Goal: Task Accomplishment & Management: Use online tool/utility

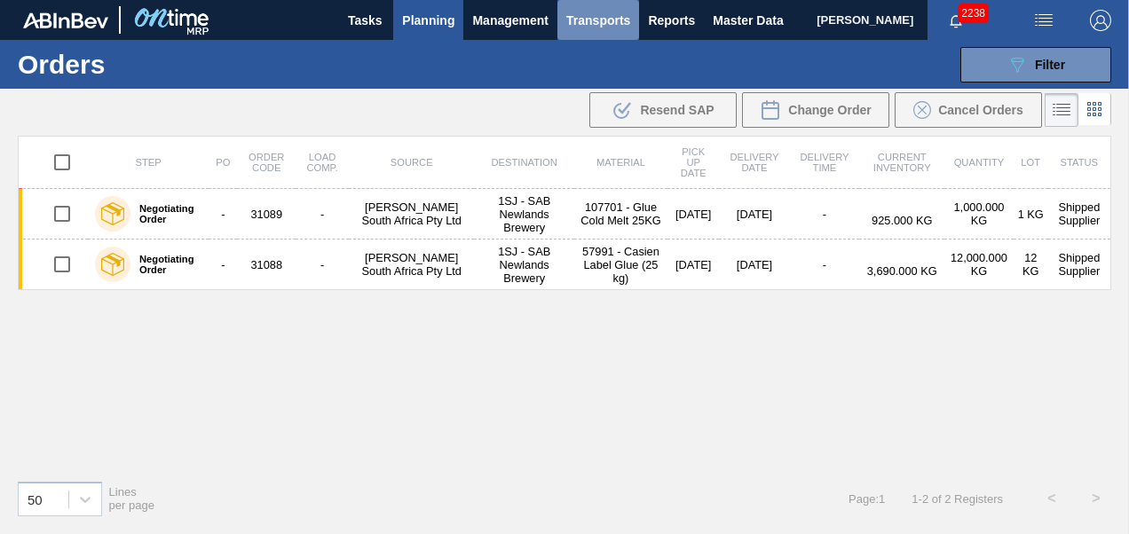
click at [625, 33] on button "Transports" at bounding box center [598, 20] width 82 height 40
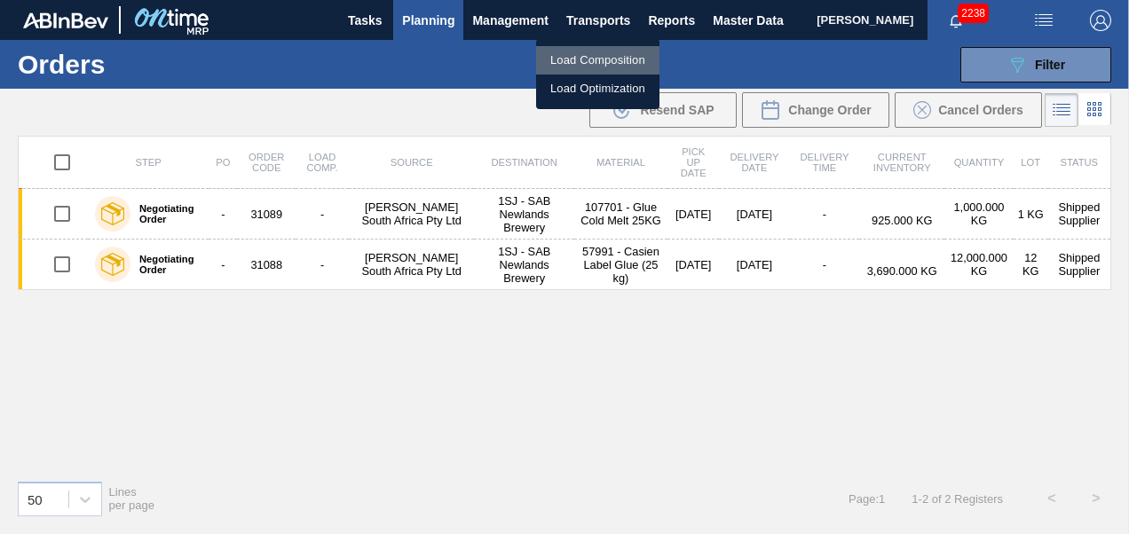
click at [577, 56] on li "Load Composition" at bounding box center [597, 60] width 123 height 28
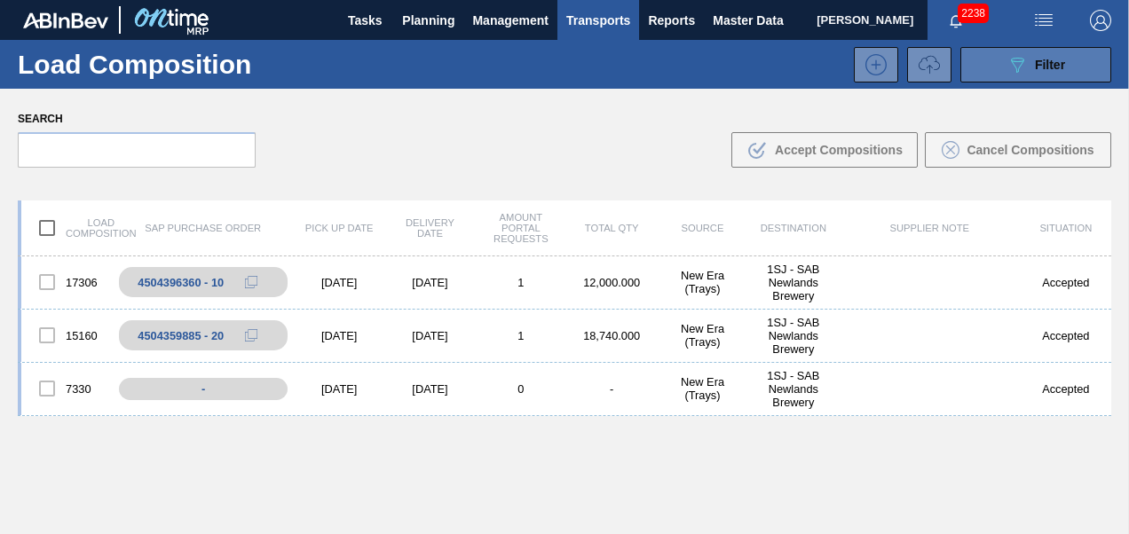
click at [1029, 73] on div "089F7B8B-B2A5-4AFE-B5C0-19BA573D28AC Filter" at bounding box center [1035, 64] width 59 height 21
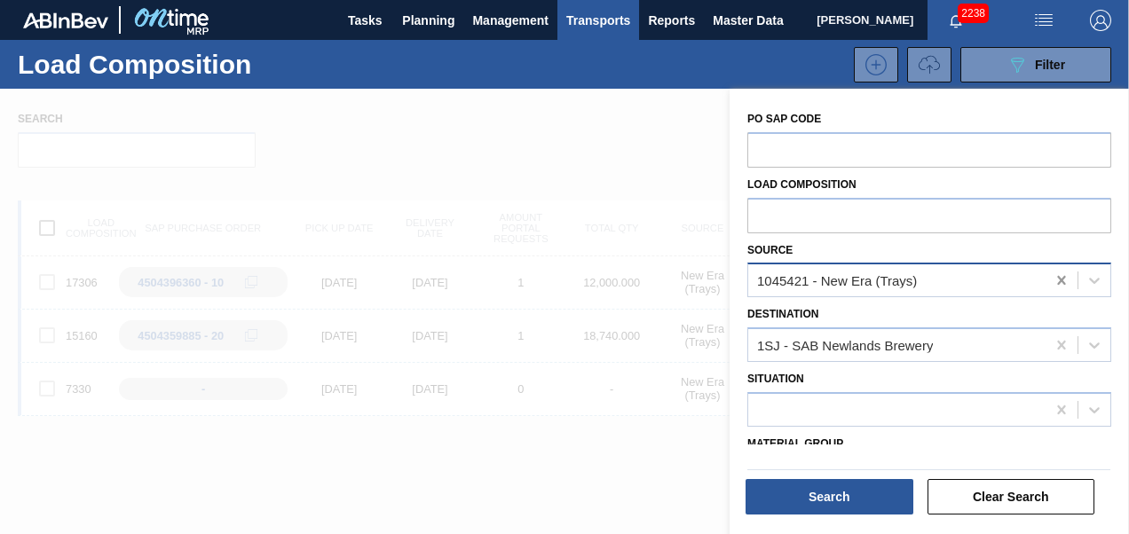
click at [1060, 280] on icon at bounding box center [1061, 280] width 8 height 9
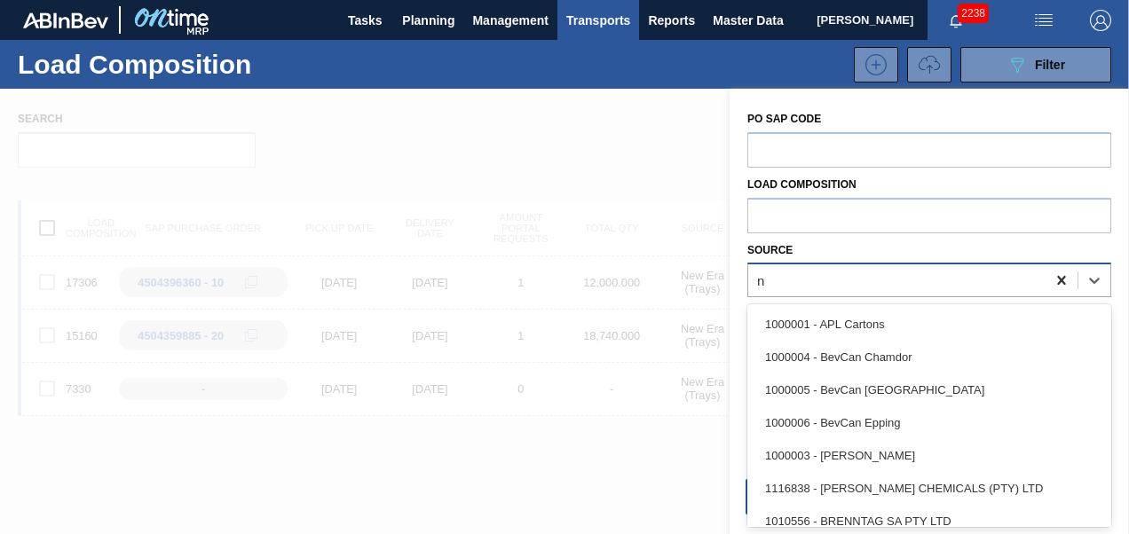
scroll to position [43, 0]
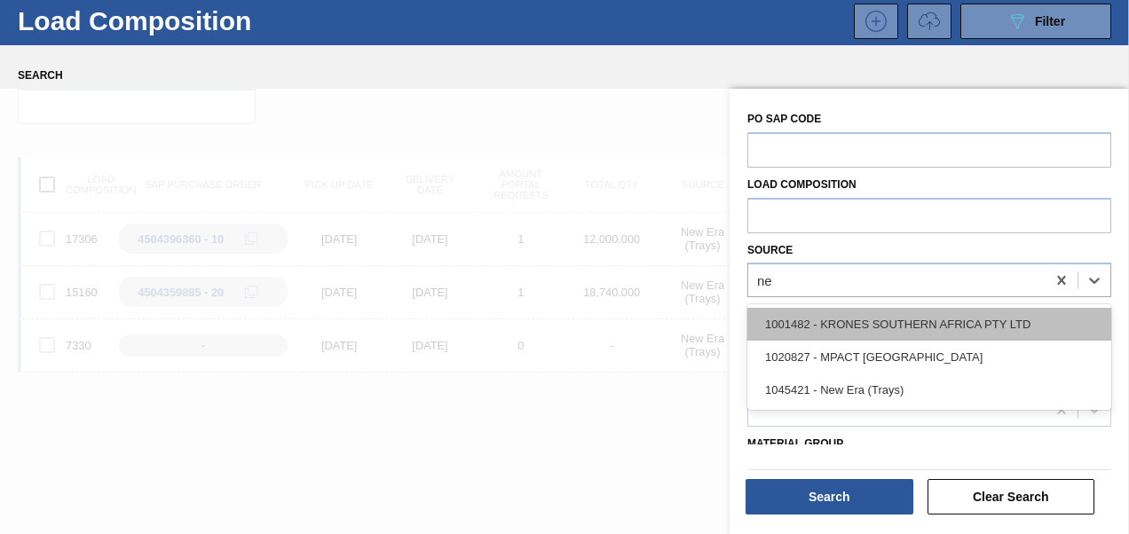
type input "n"
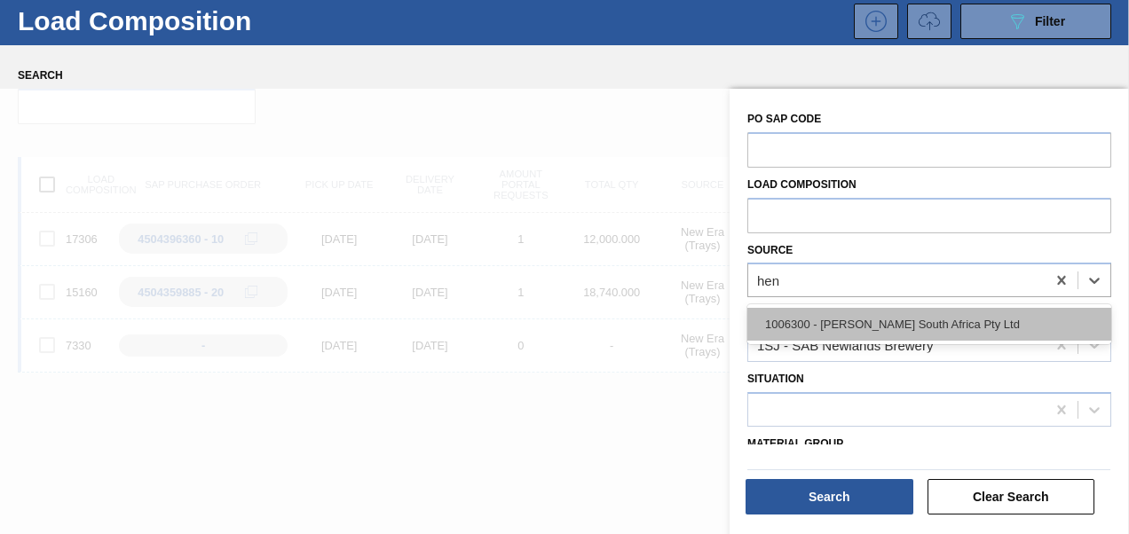
type input "[PERSON_NAME]"
click at [886, 331] on div "1006300 - [PERSON_NAME] South Africa Pty Ltd" at bounding box center [929, 324] width 364 height 33
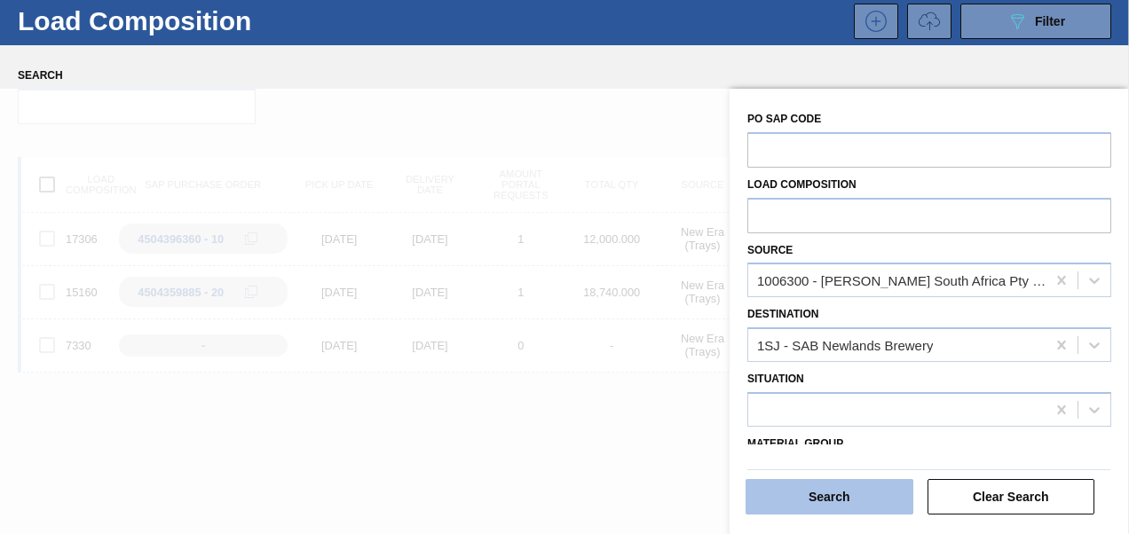
click at [835, 490] on button "Search" at bounding box center [829, 496] width 168 height 35
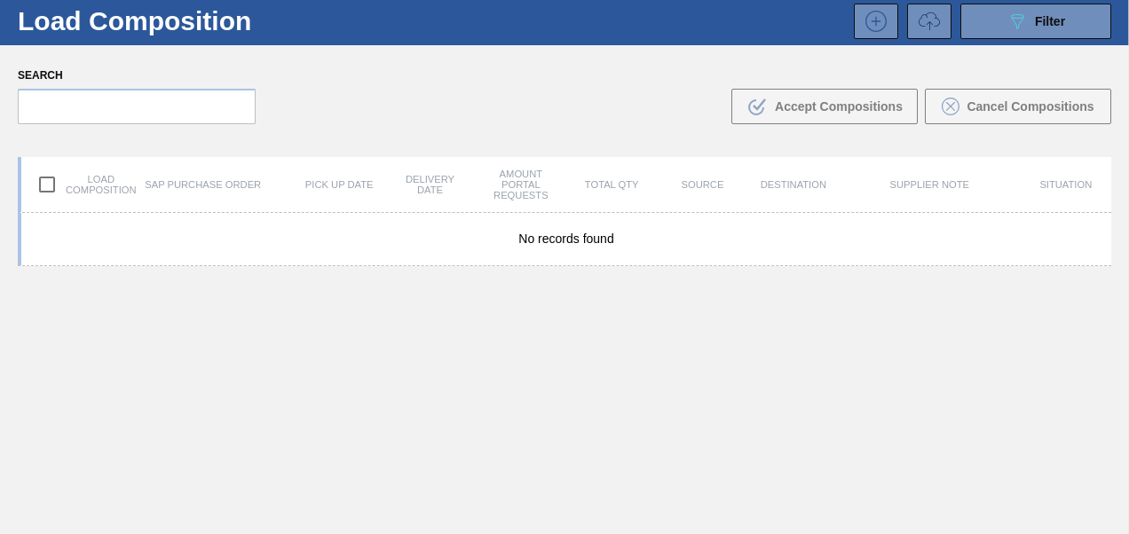
scroll to position [0, 0]
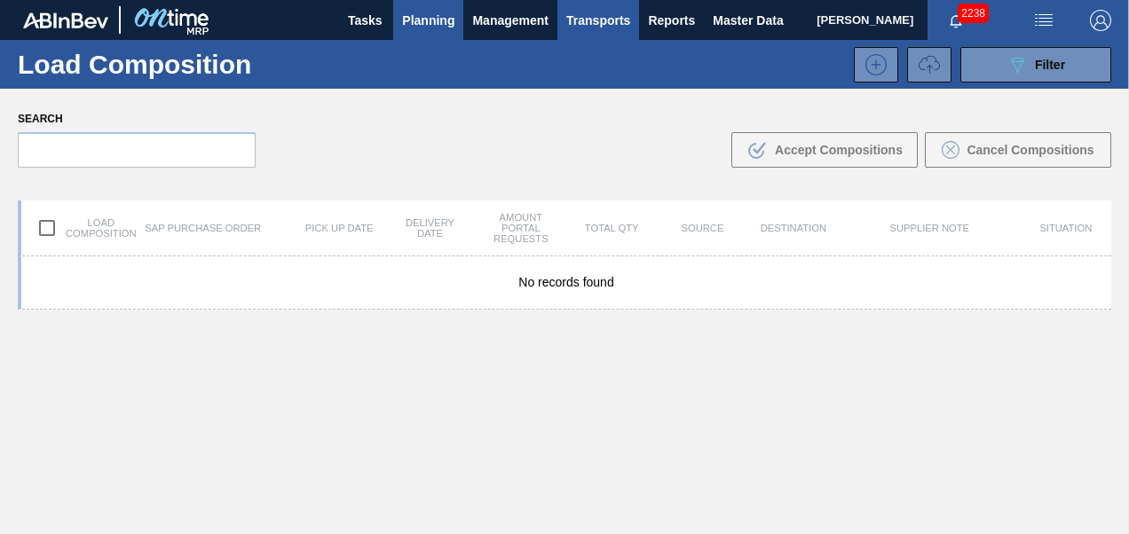
click at [442, 20] on span "Planning" at bounding box center [428, 20] width 52 height 21
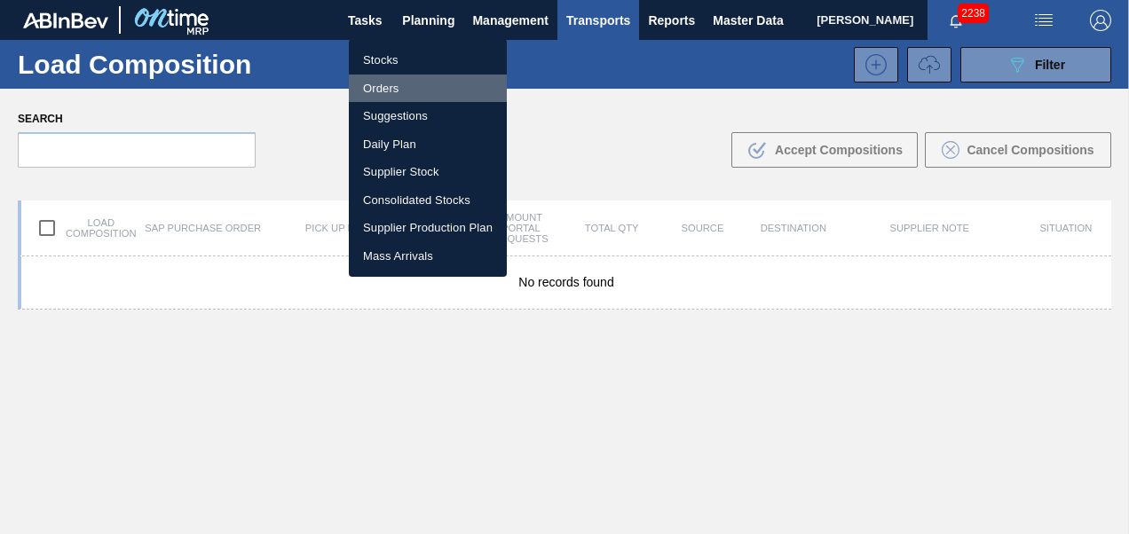
click at [376, 77] on li "Orders" at bounding box center [428, 89] width 158 height 28
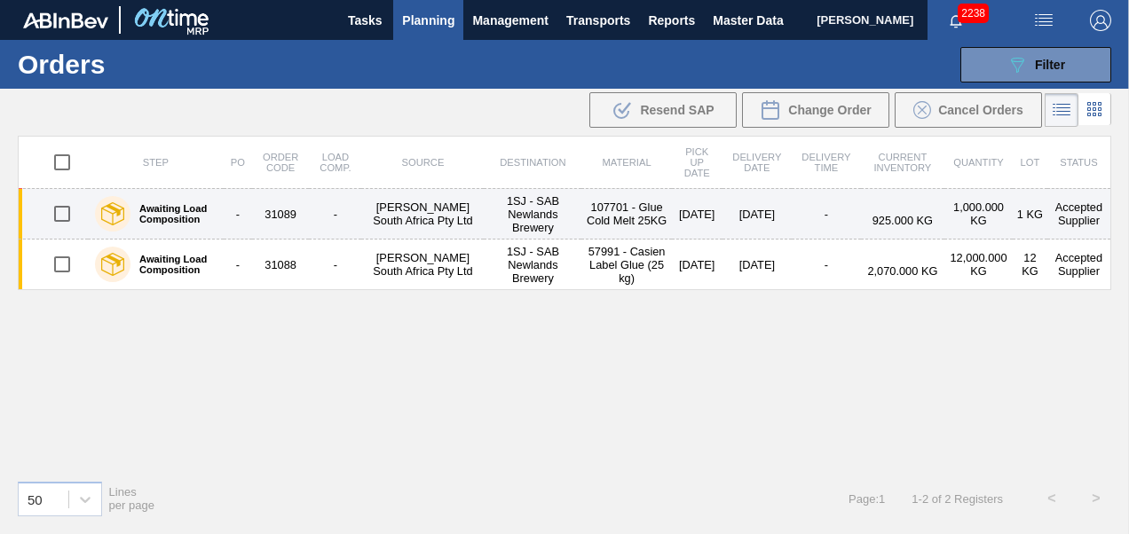
click at [273, 205] on td "31089" at bounding box center [281, 214] width 58 height 51
click at [515, 217] on td "1SJ - SAB Newlands Brewery" at bounding box center [533, 214] width 98 height 51
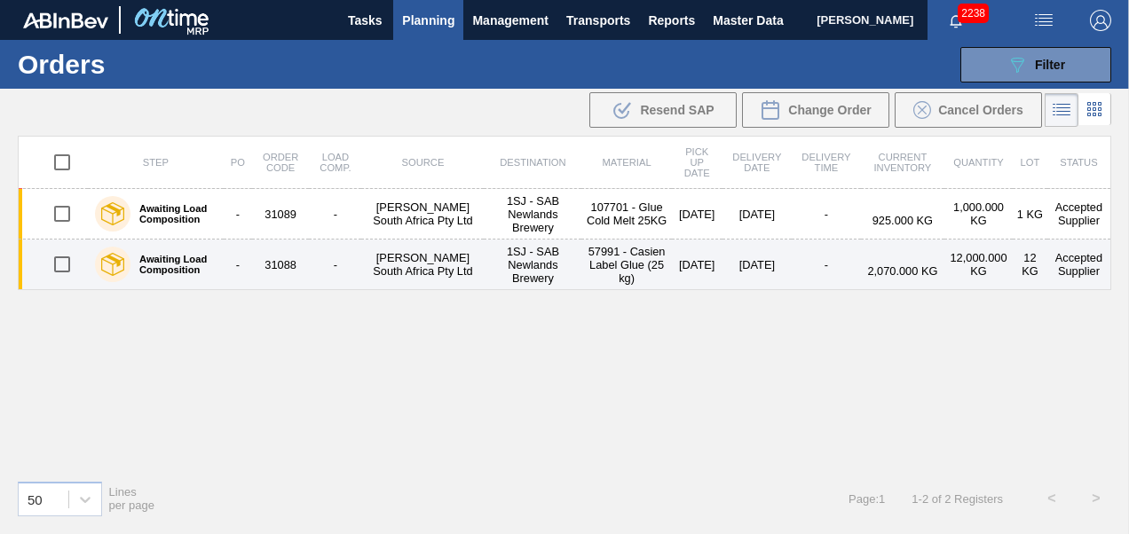
click at [754, 262] on td "[DATE]" at bounding box center [756, 265] width 69 height 51
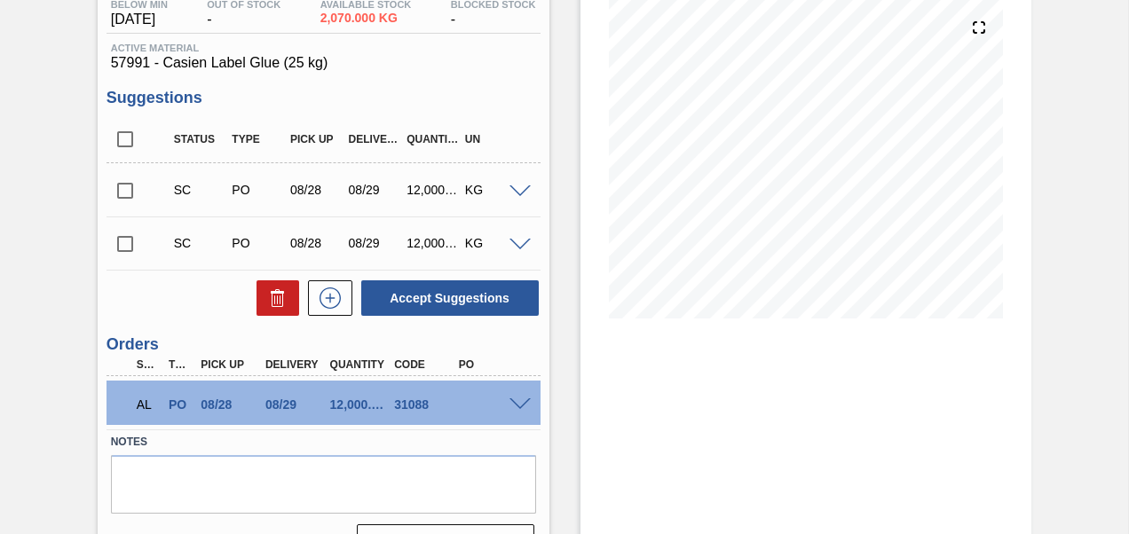
scroll to position [243, 0]
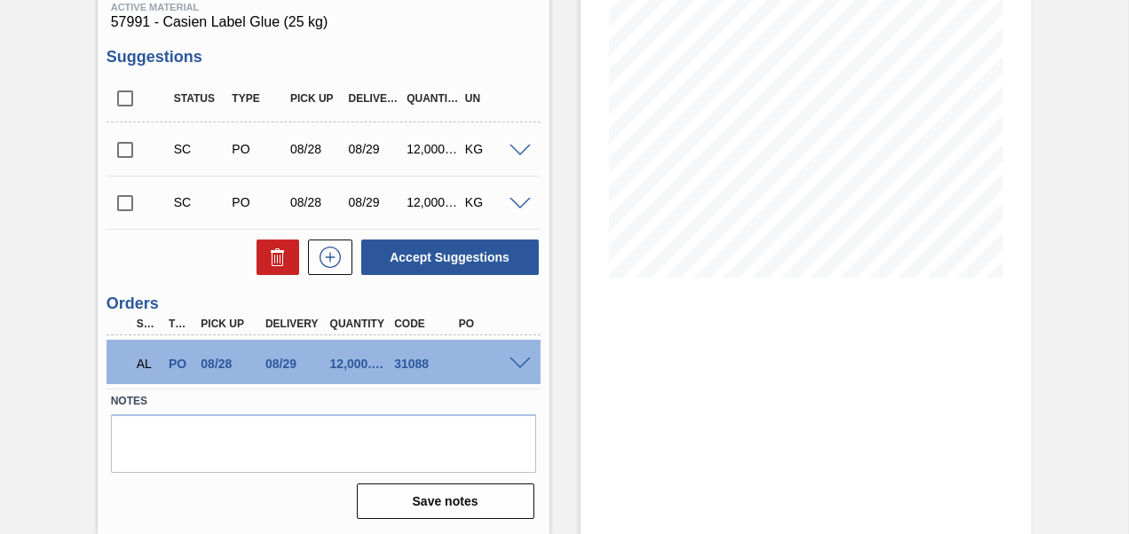
click at [515, 354] on div "AL PO 08/28 08/29 12,000.000 31088" at bounding box center [323, 362] width 434 height 44
click at [517, 360] on span at bounding box center [519, 364] width 21 height 13
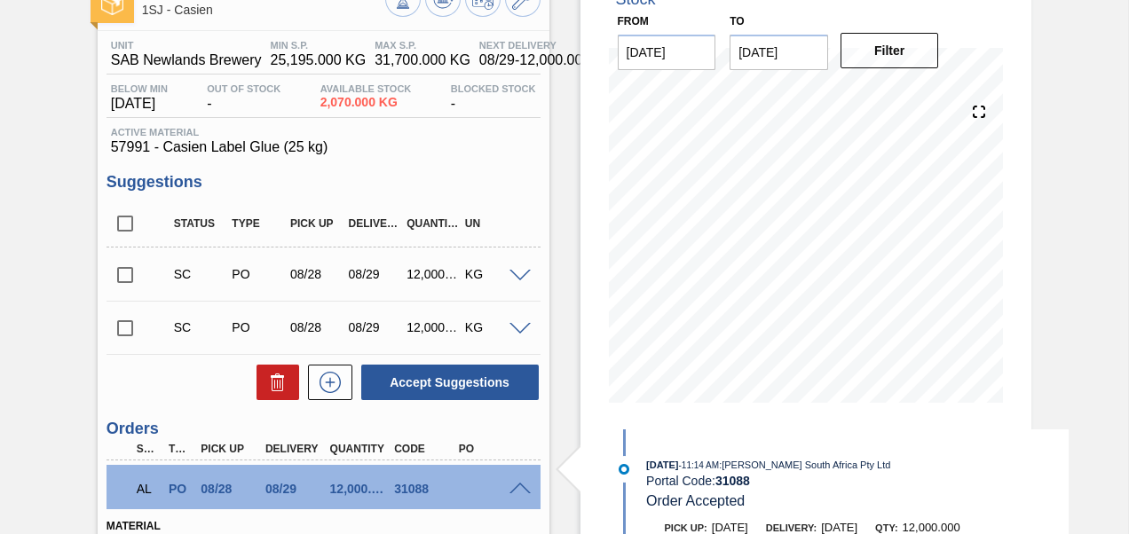
scroll to position [0, 0]
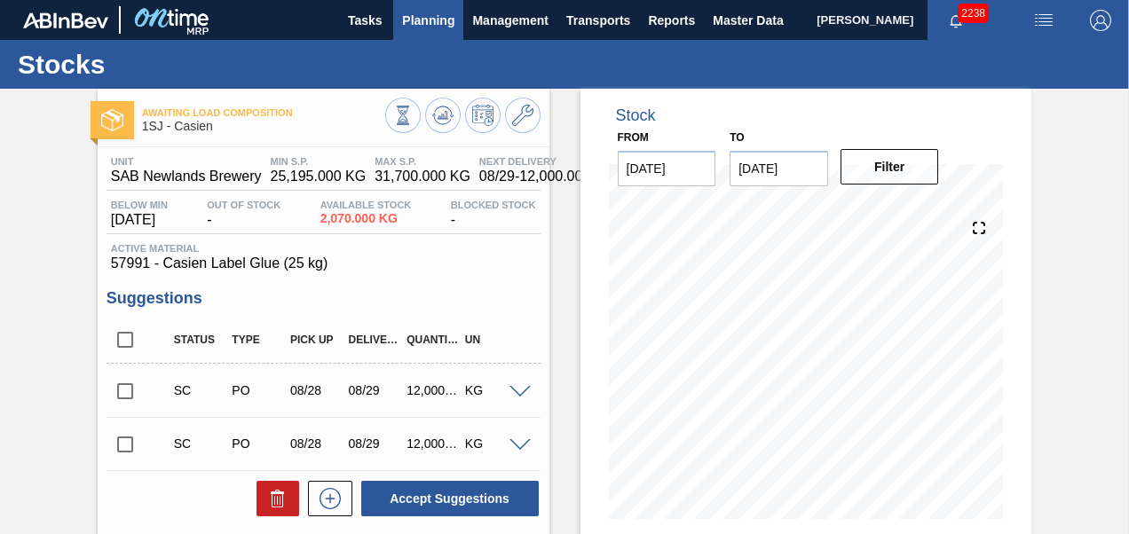
click at [453, 23] on span "Planning" at bounding box center [428, 20] width 52 height 21
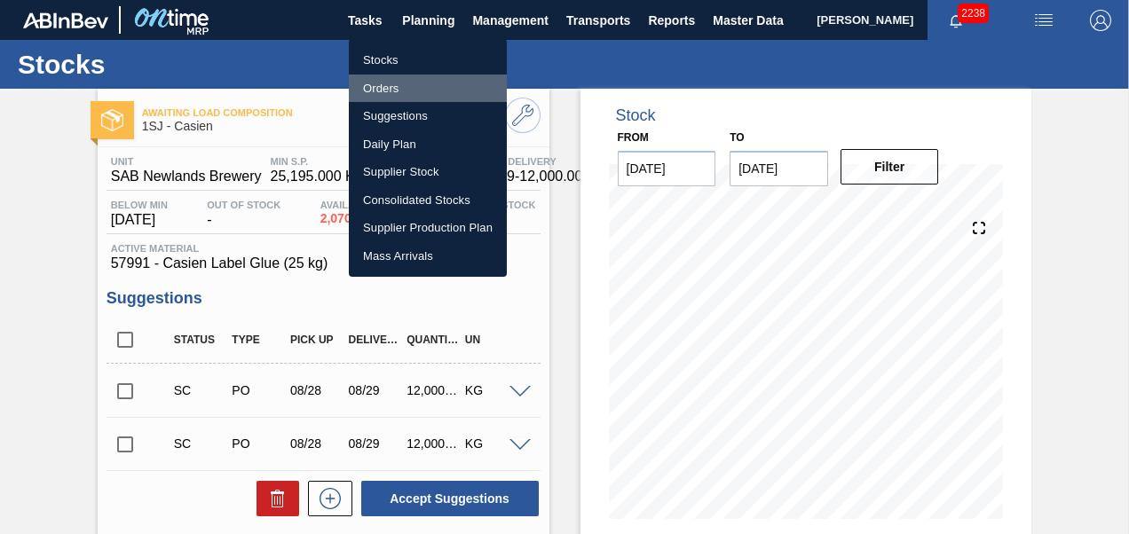
click at [384, 91] on li "Orders" at bounding box center [428, 89] width 158 height 28
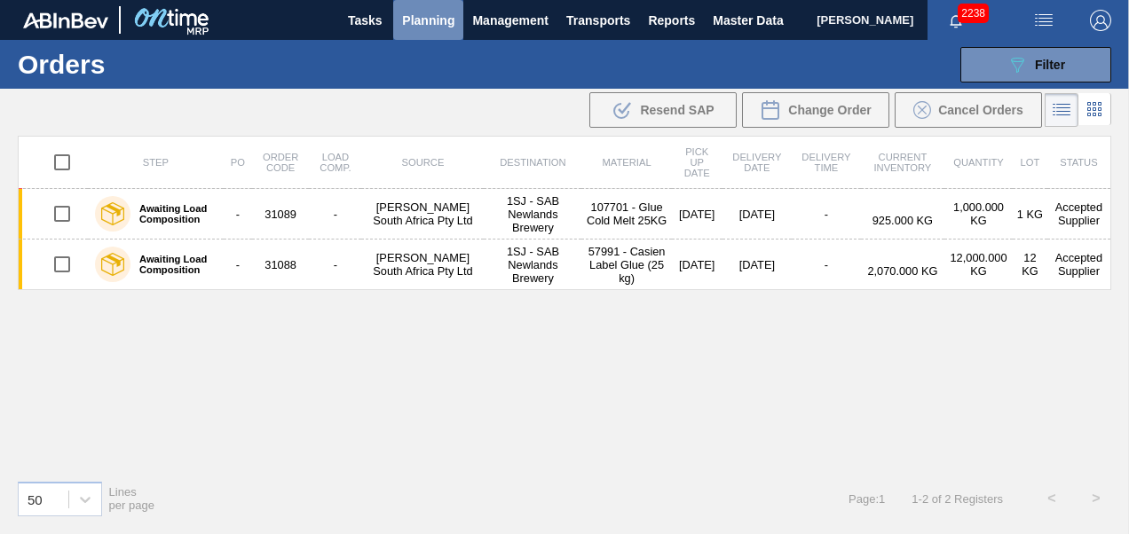
click at [438, 18] on span "Planning" at bounding box center [428, 20] width 52 height 21
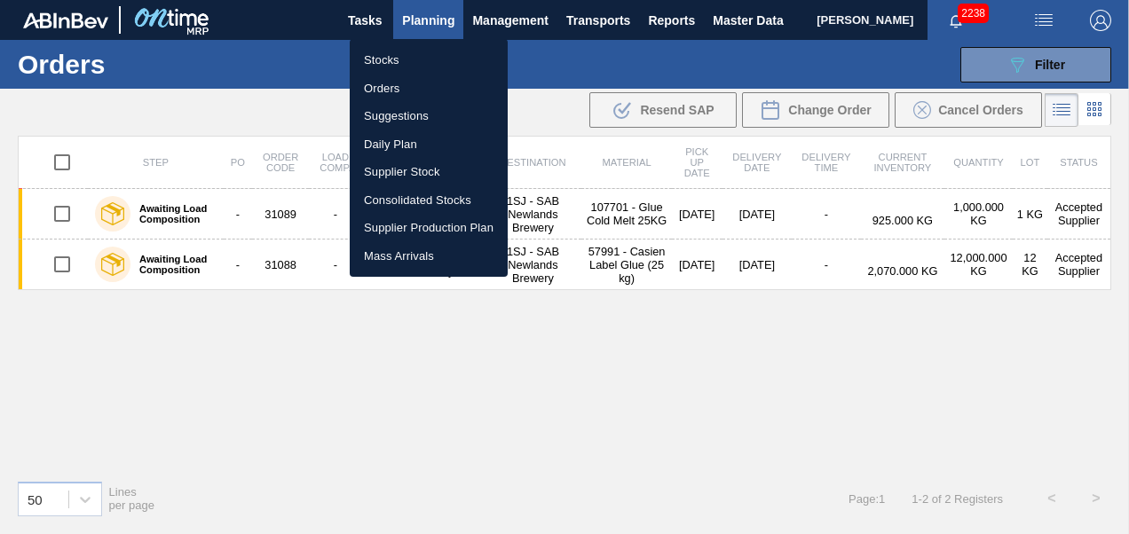
click at [394, 57] on li "Stocks" at bounding box center [429, 60] width 158 height 28
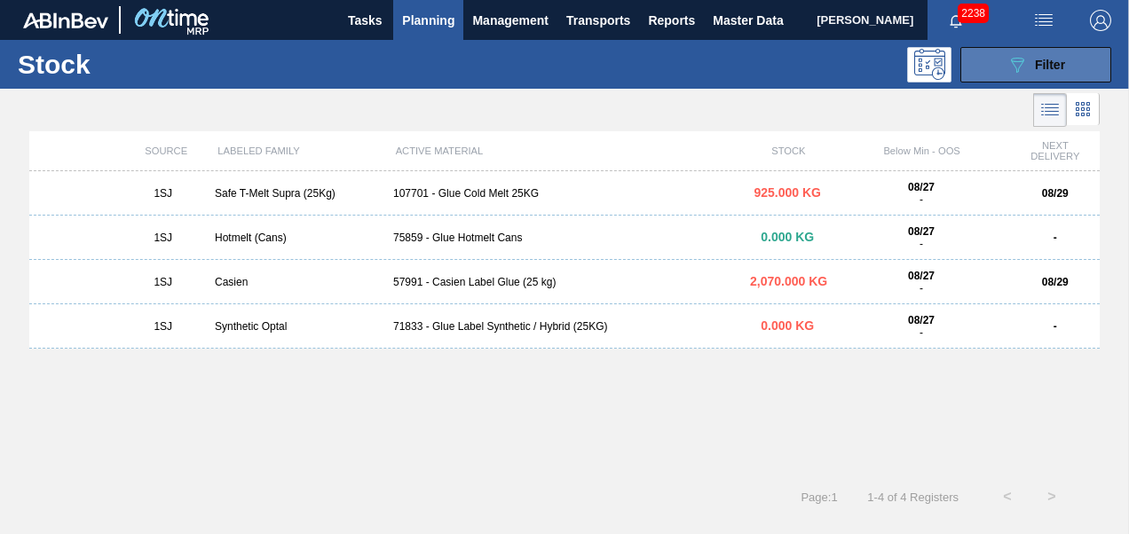
click at [1020, 73] on icon "089F7B8B-B2A5-4AFE-B5C0-19BA573D28AC" at bounding box center [1016, 64] width 21 height 21
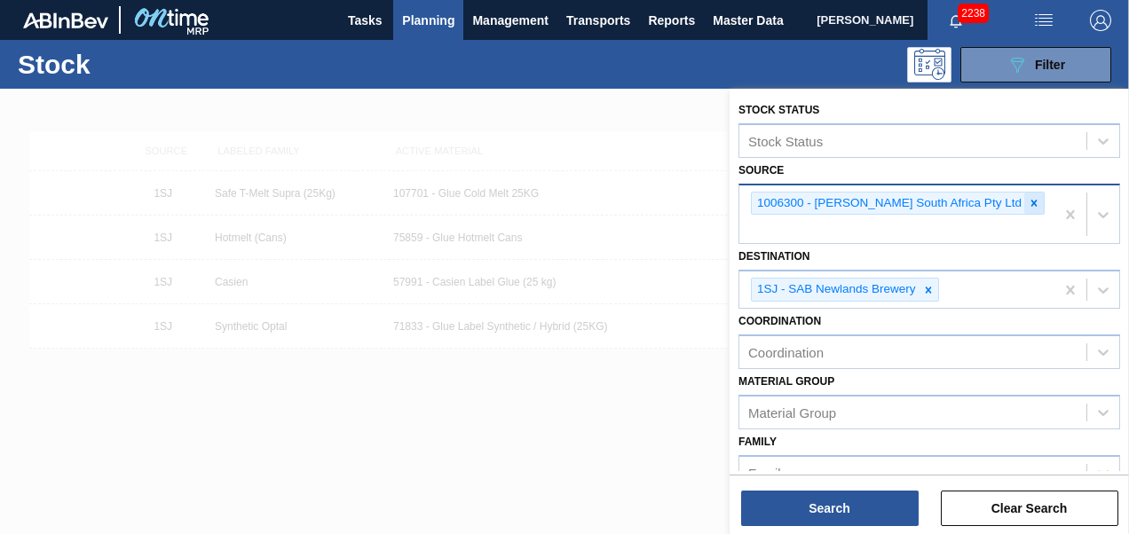
click at [1028, 204] on icon at bounding box center [1034, 203] width 12 height 12
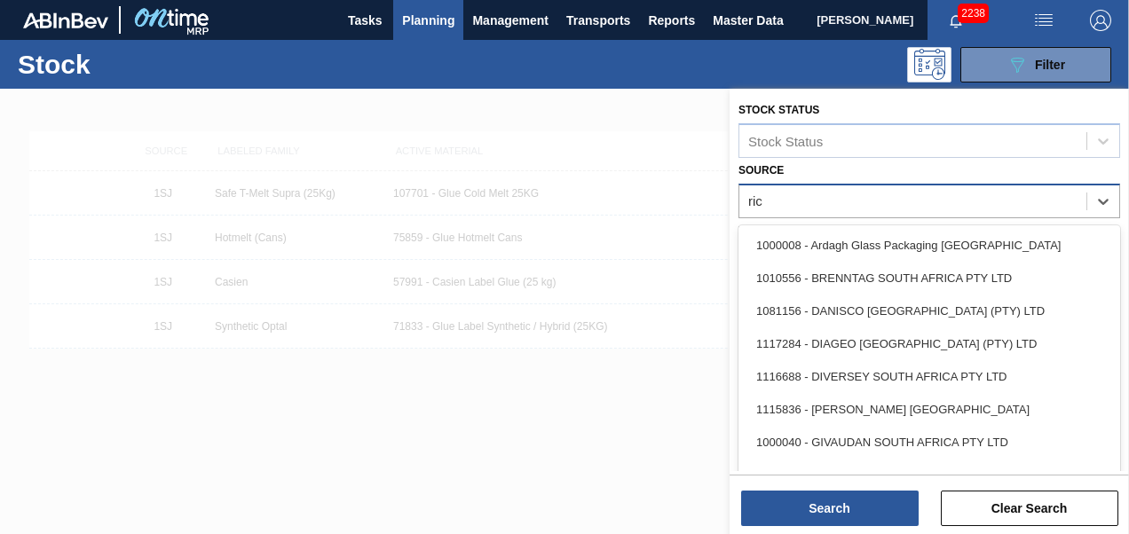
type input "rich"
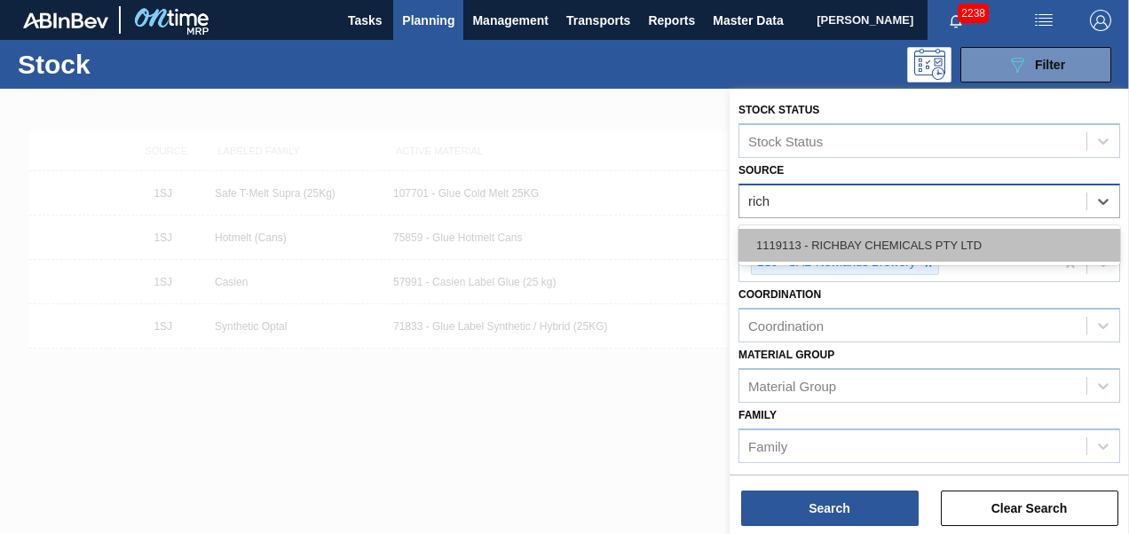
click at [903, 245] on div "1119113 - RICHBAY CHEMICALS PTY LTD" at bounding box center [929, 245] width 382 height 33
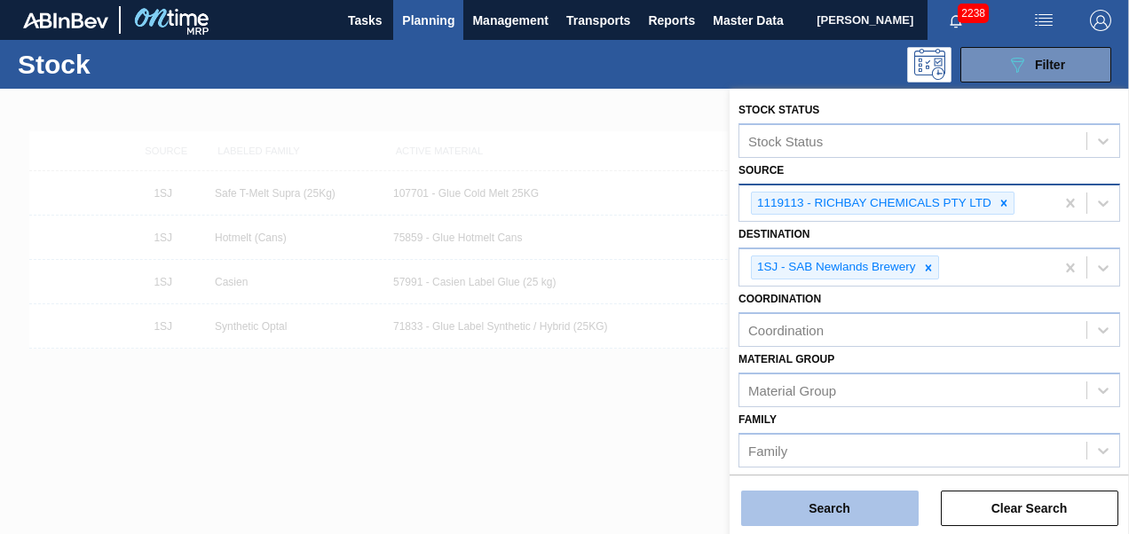
click at [818, 525] on button "Search" at bounding box center [829, 508] width 177 height 35
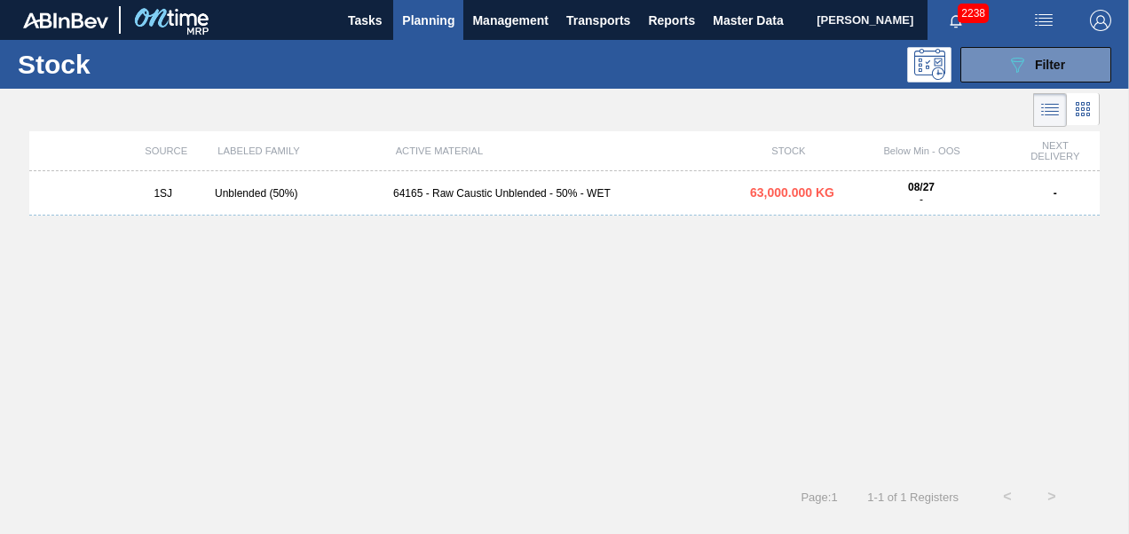
click at [424, 199] on div "64165 - Raw Caustic Unblended - 50% - WET" at bounding box center [564, 193] width 357 height 12
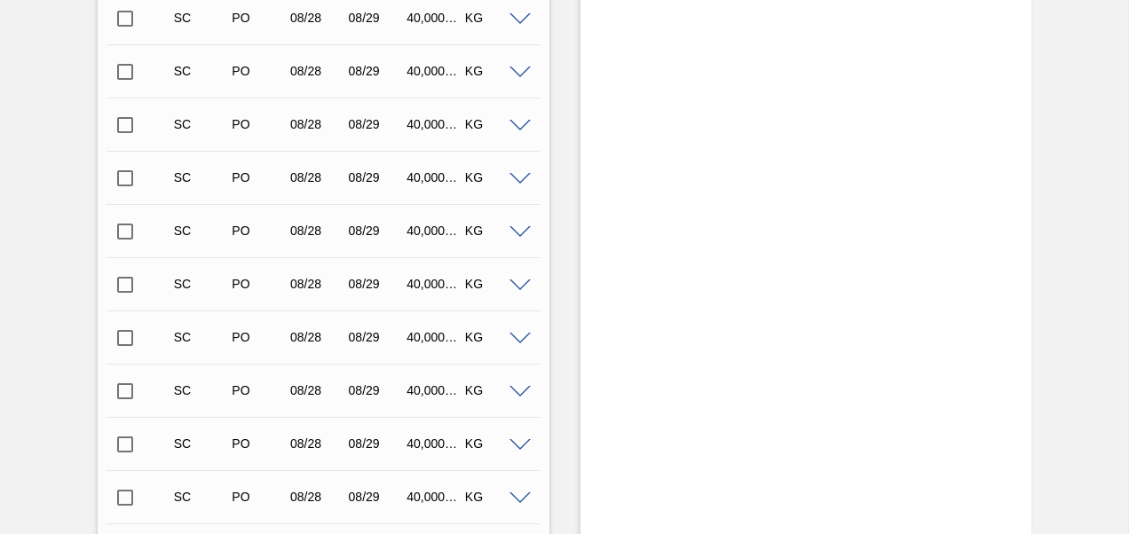
scroll to position [1597, 0]
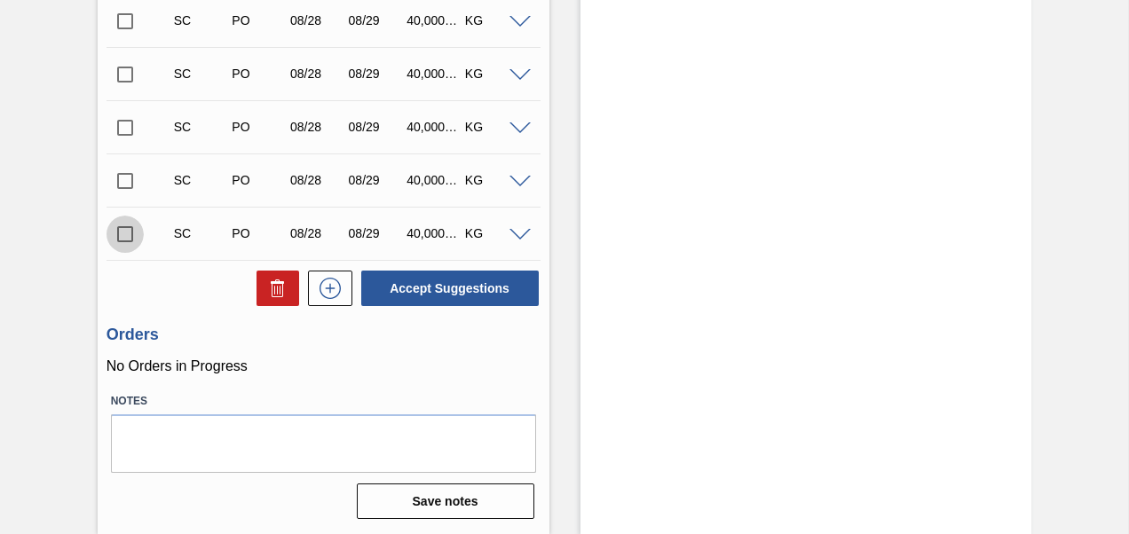
click at [125, 229] on input "checkbox" at bounding box center [124, 234] width 37 height 37
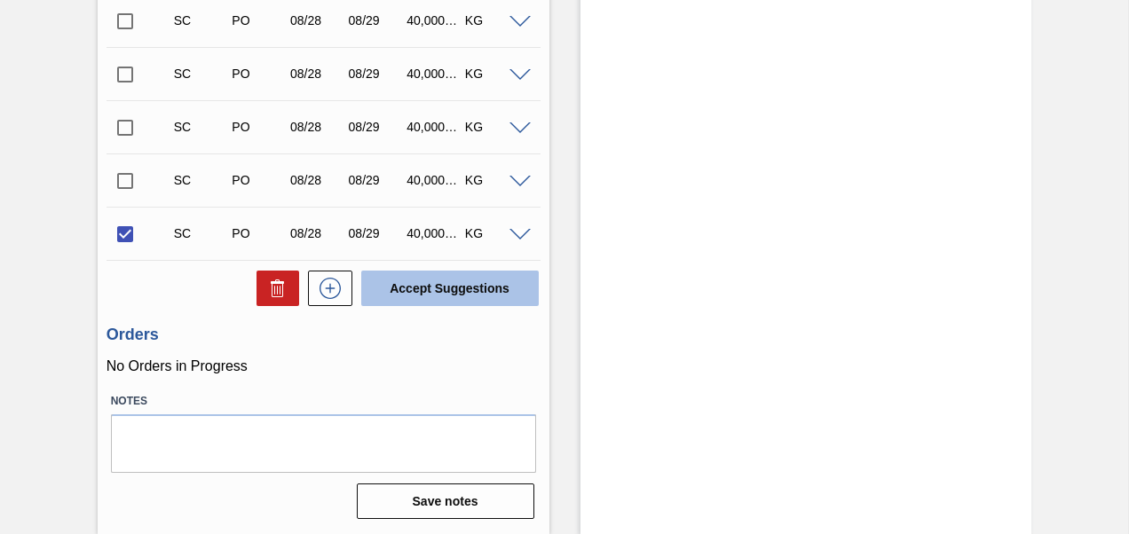
click at [408, 288] on button "Accept Suggestions" at bounding box center [449, 288] width 177 height 35
checkbox input "false"
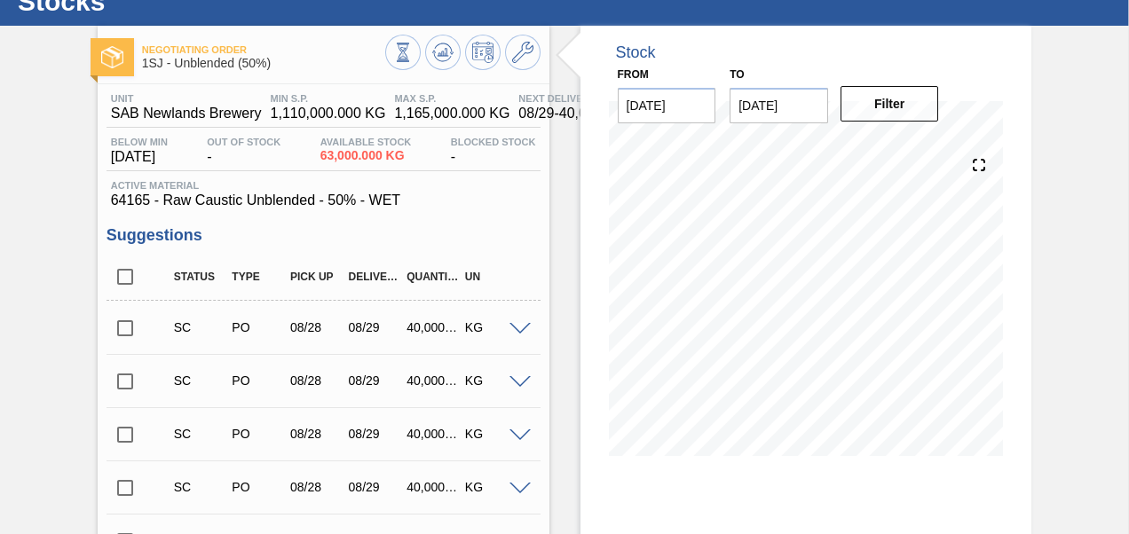
scroll to position [0, 0]
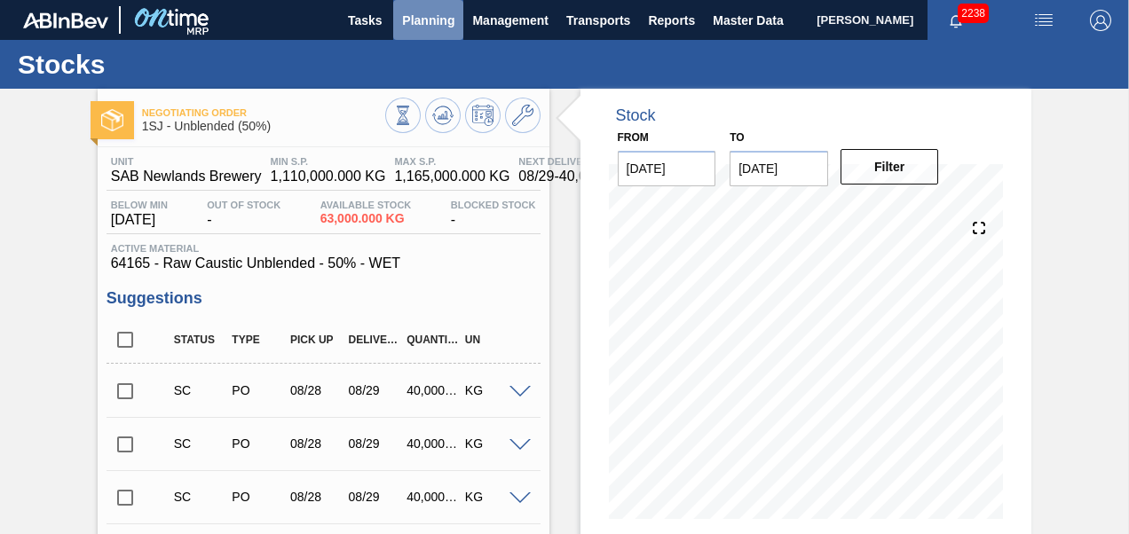
click at [434, 21] on span "Planning" at bounding box center [428, 20] width 52 height 21
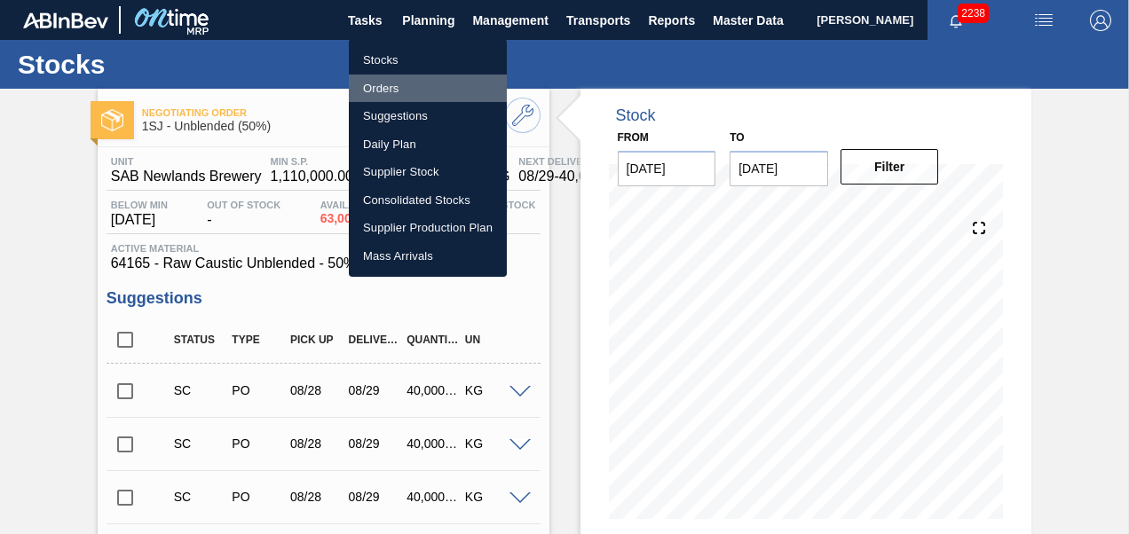
click at [401, 92] on li "Orders" at bounding box center [428, 89] width 158 height 28
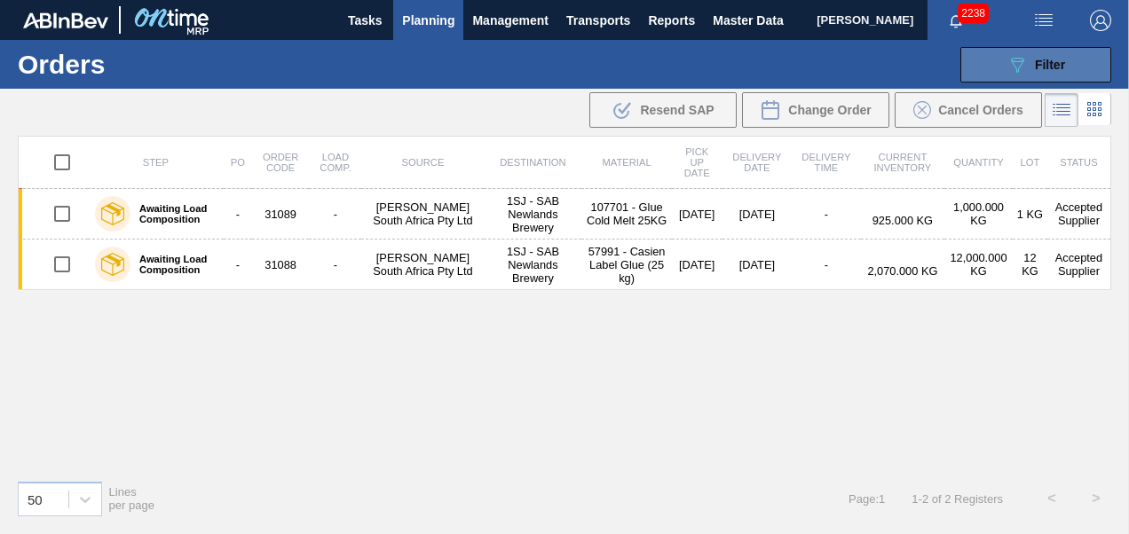
click at [1027, 69] on icon "089F7B8B-B2A5-4AFE-B5C0-19BA573D28AC" at bounding box center [1016, 64] width 21 height 21
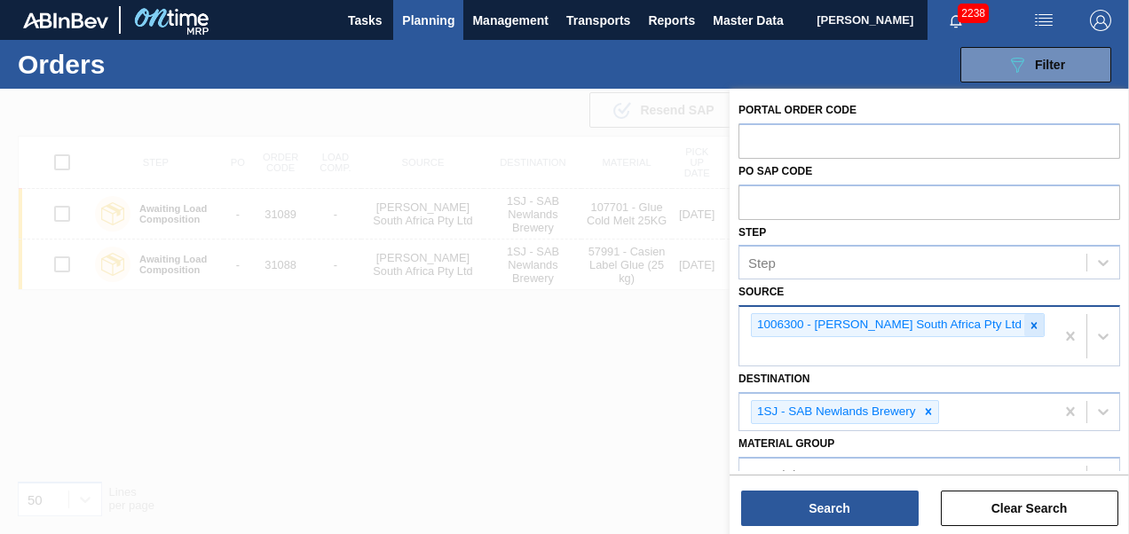
click at [1028, 323] on icon at bounding box center [1034, 325] width 12 height 12
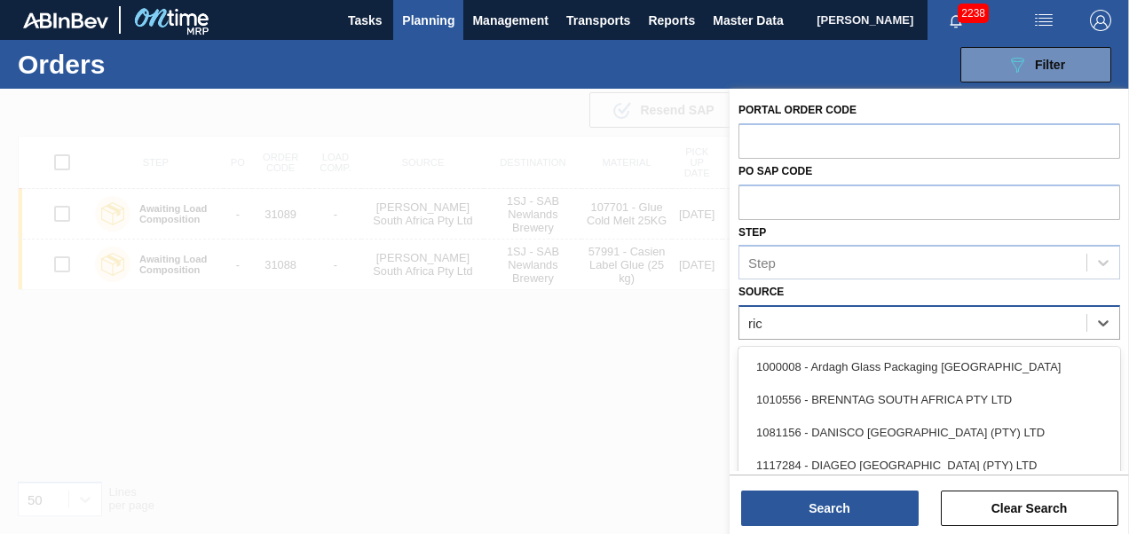
type input "rich"
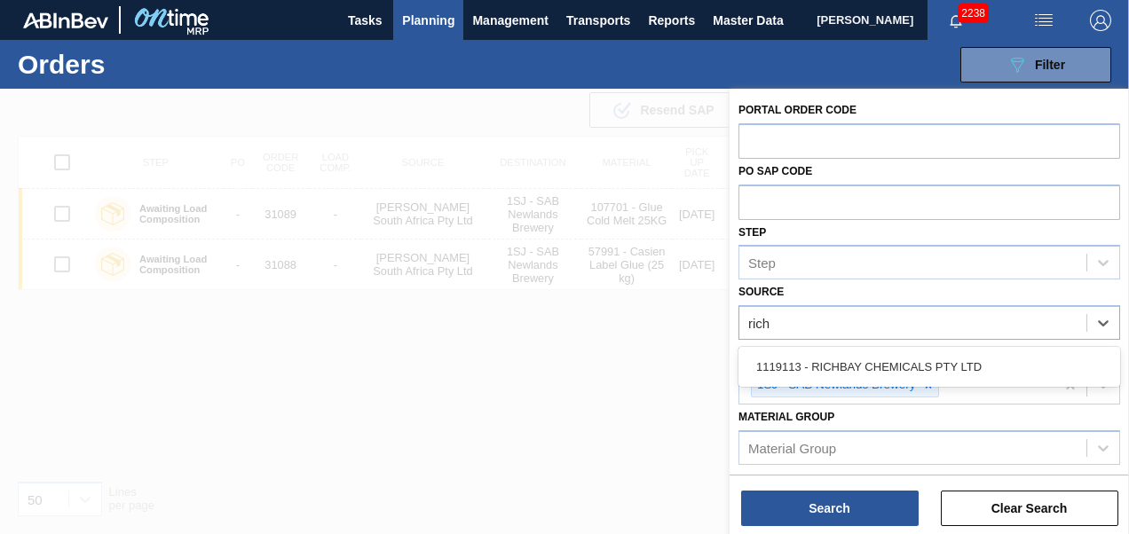
drag, startPoint x: 935, startPoint y: 369, endPoint x: 941, endPoint y: 361, distance: 9.6
click at [939, 364] on div "1119113 - RICHBAY CHEMICALS PTY LTD" at bounding box center [929, 367] width 382 height 33
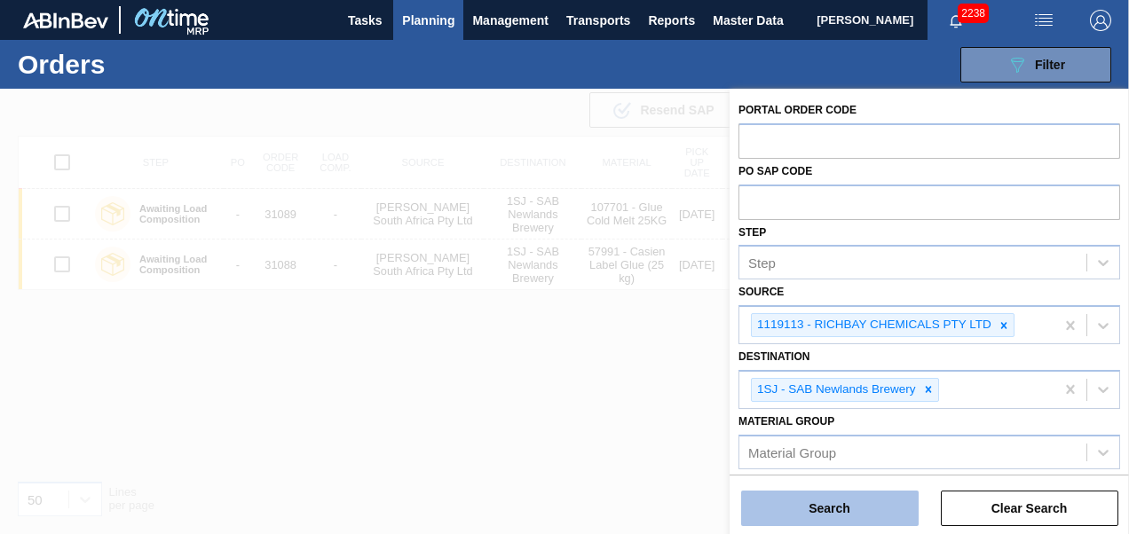
click at [816, 522] on button "Search" at bounding box center [829, 508] width 177 height 35
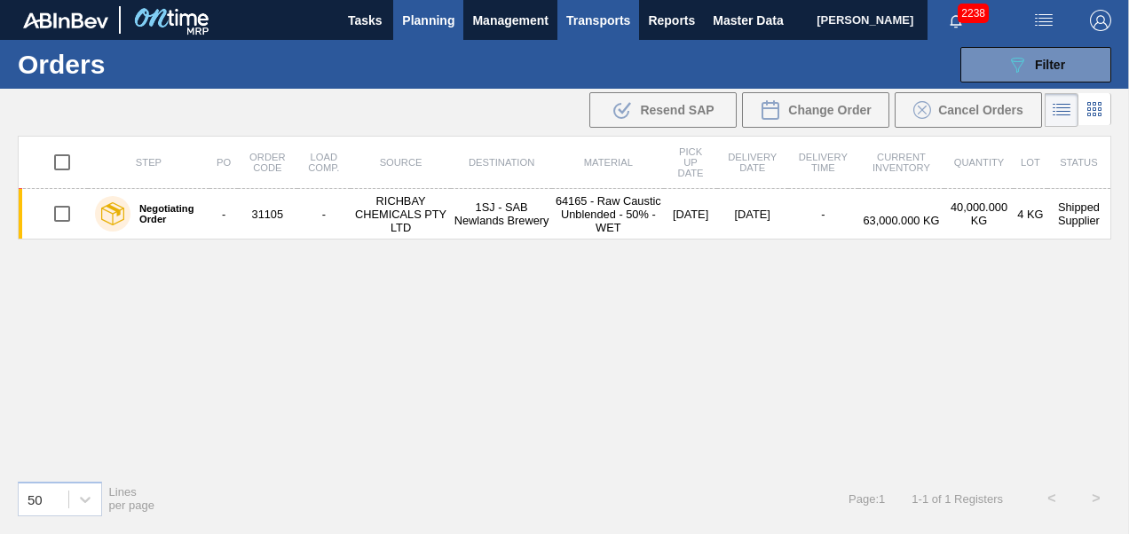
click at [604, 28] on span "Transports" at bounding box center [598, 20] width 64 height 21
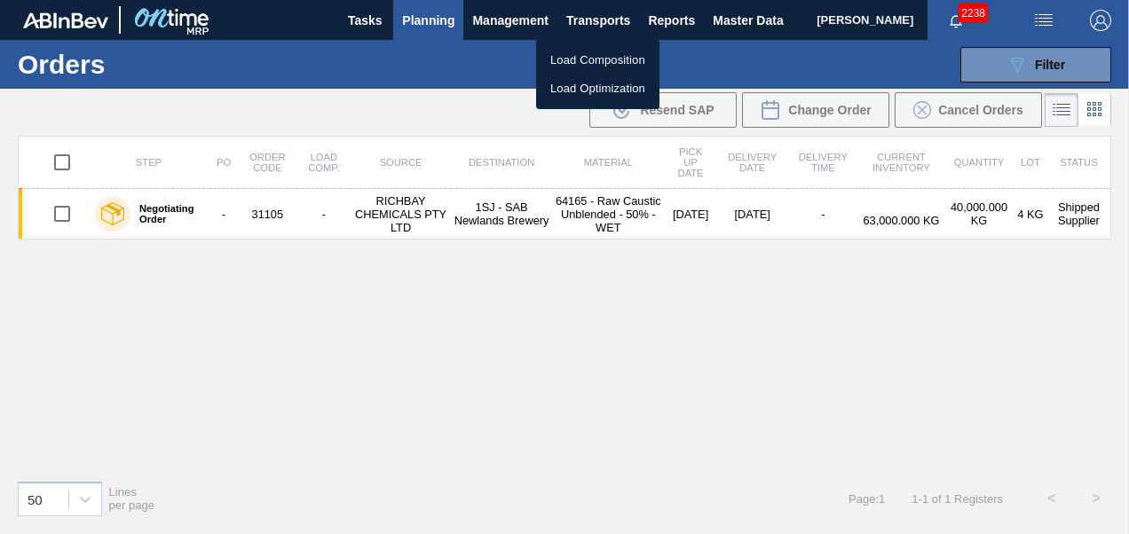
click at [562, 67] on li "Load Composition" at bounding box center [597, 60] width 123 height 28
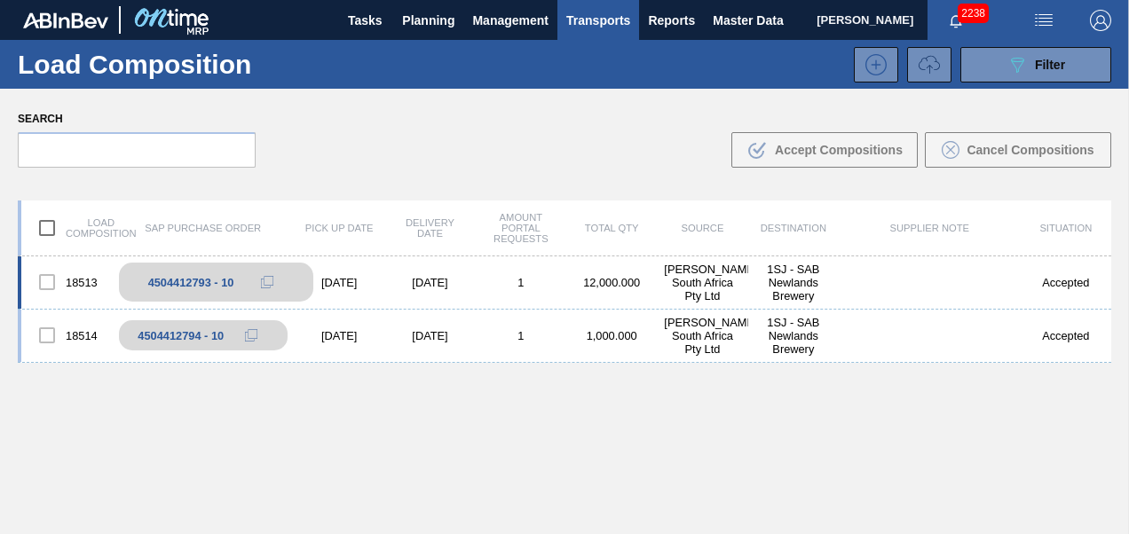
click at [266, 282] on icon at bounding box center [267, 282] width 12 height 12
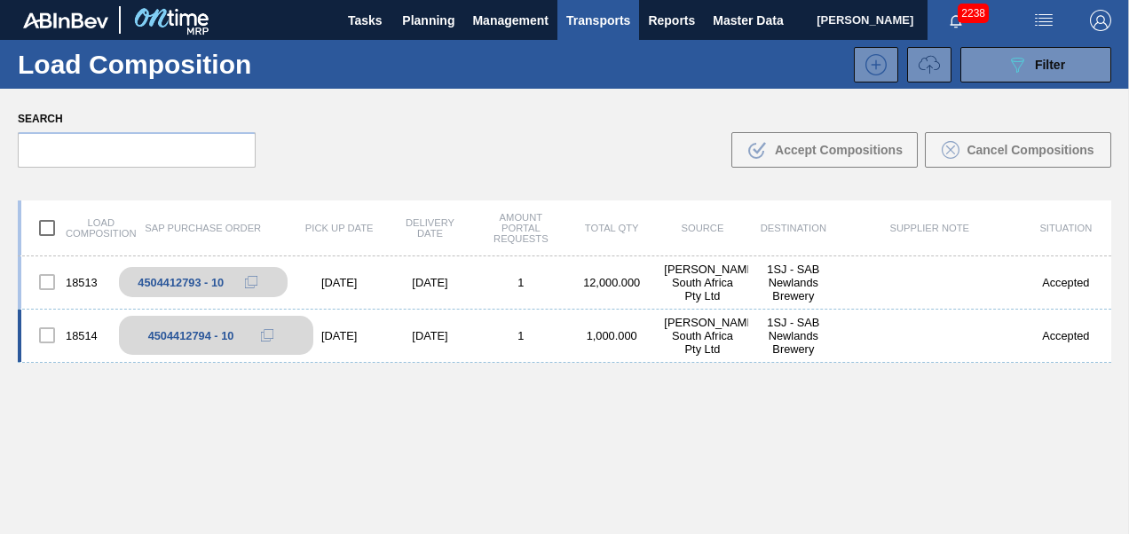
click at [264, 335] on icon at bounding box center [267, 335] width 12 height 12
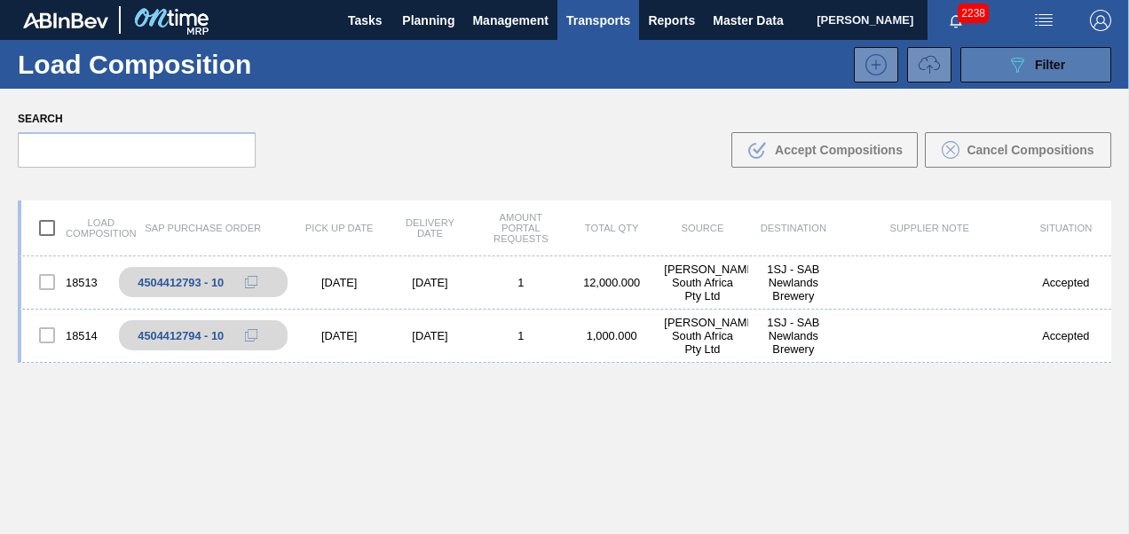
click at [1035, 69] on span "Filter" at bounding box center [1050, 65] width 30 height 14
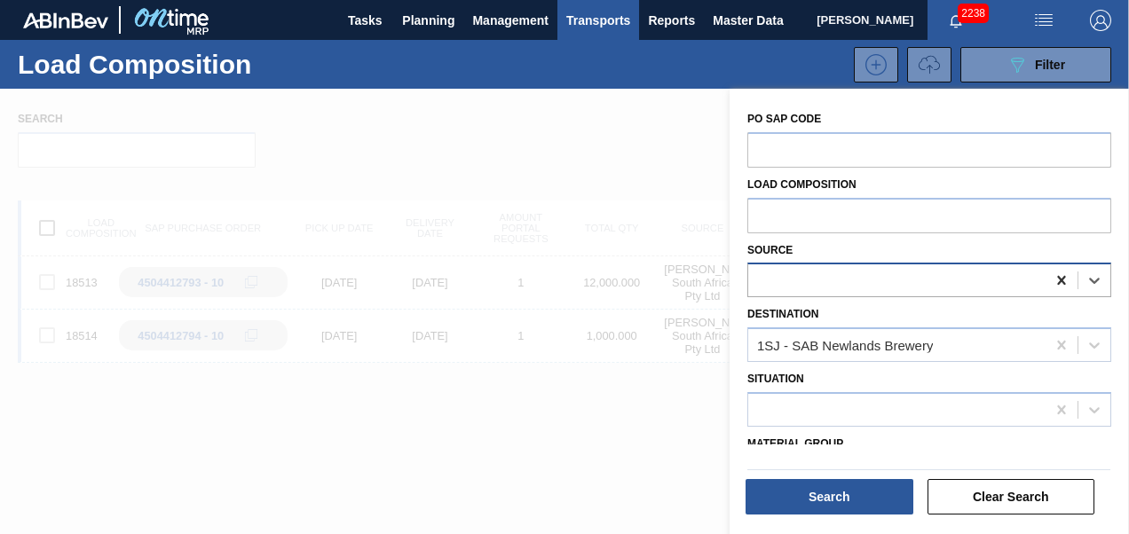
click at [1063, 282] on icon at bounding box center [1062, 281] width 18 height 18
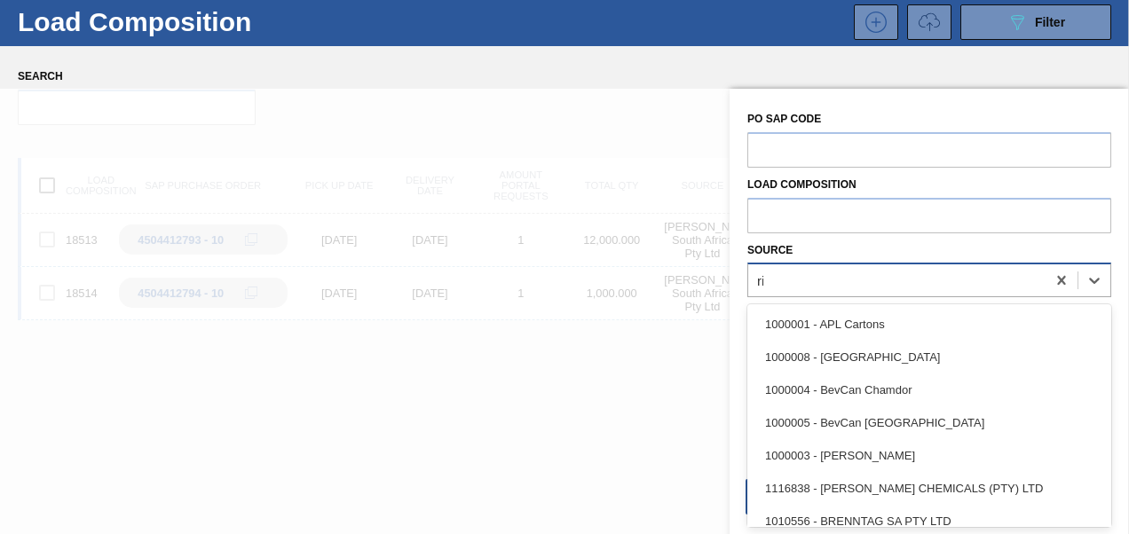
scroll to position [43, 0]
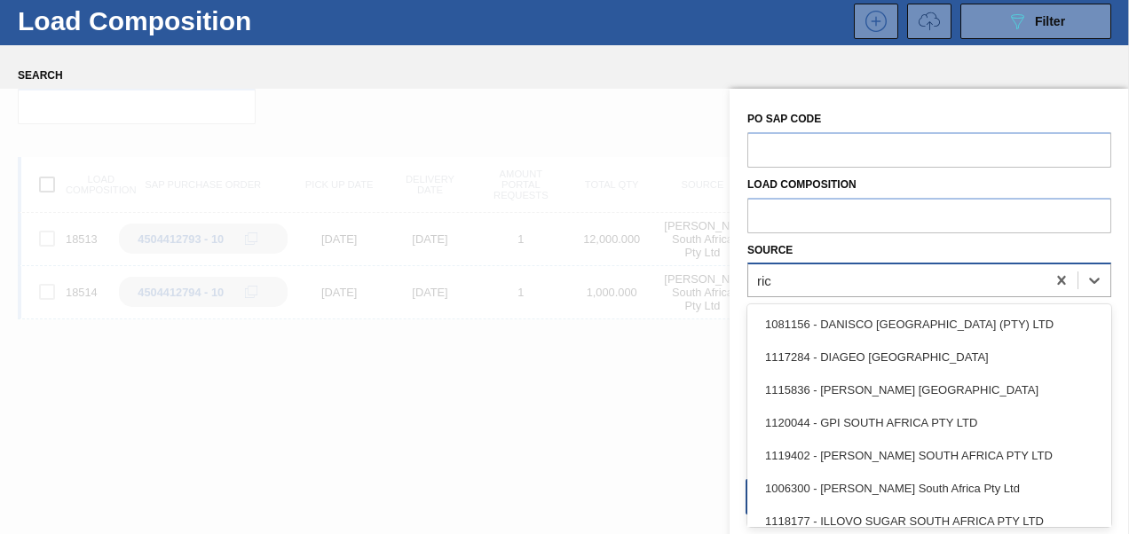
type input "rich"
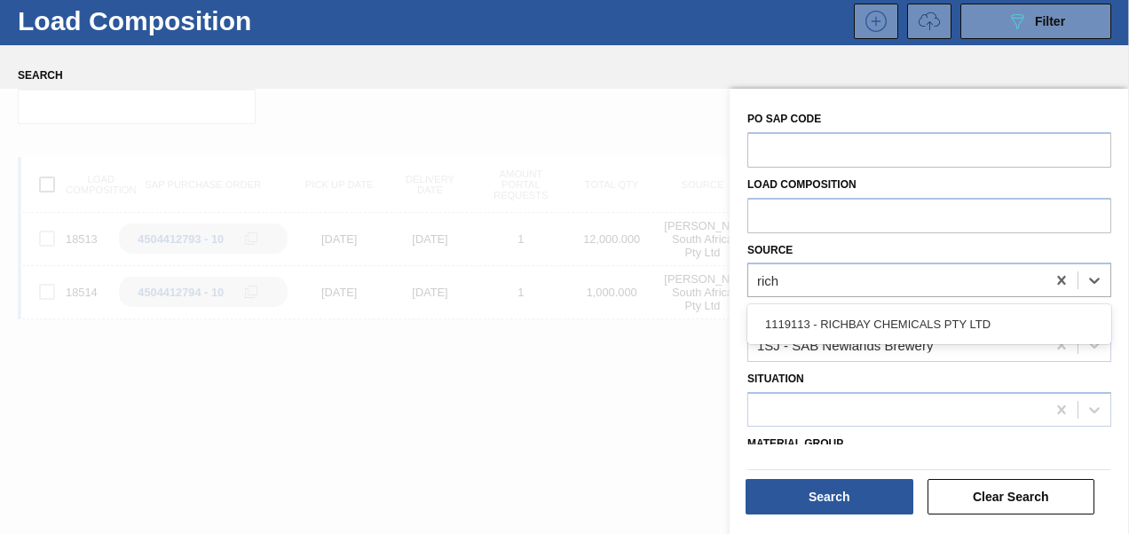
click at [851, 323] on div "1119113 - RICHBAY CHEMICALS PTY LTD" at bounding box center [929, 324] width 364 height 33
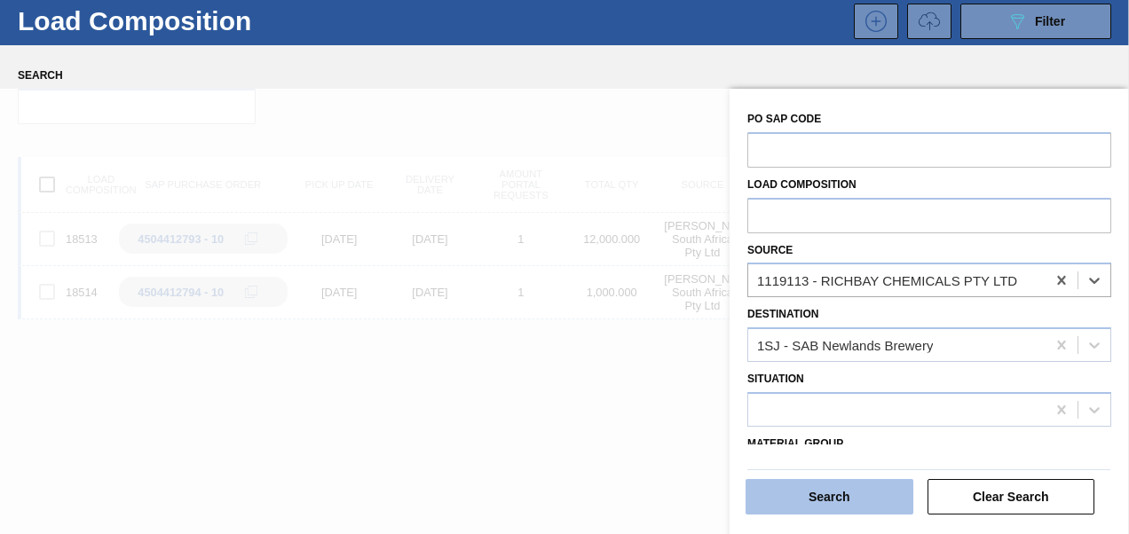
click at [831, 510] on button "Search" at bounding box center [829, 496] width 168 height 35
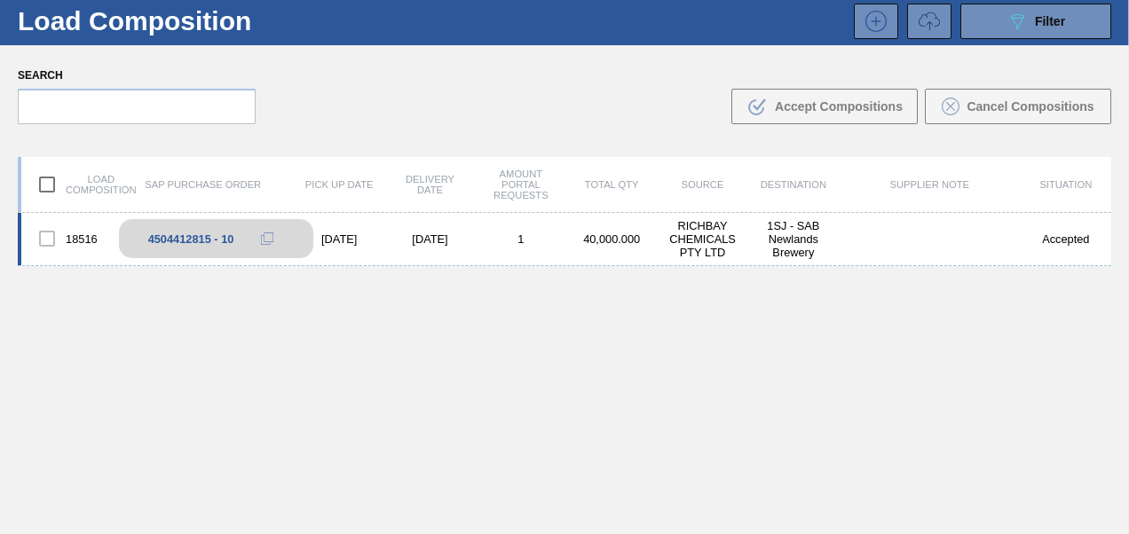
click at [269, 236] on icon at bounding box center [267, 239] width 12 height 12
